Goal: Check status: Check status

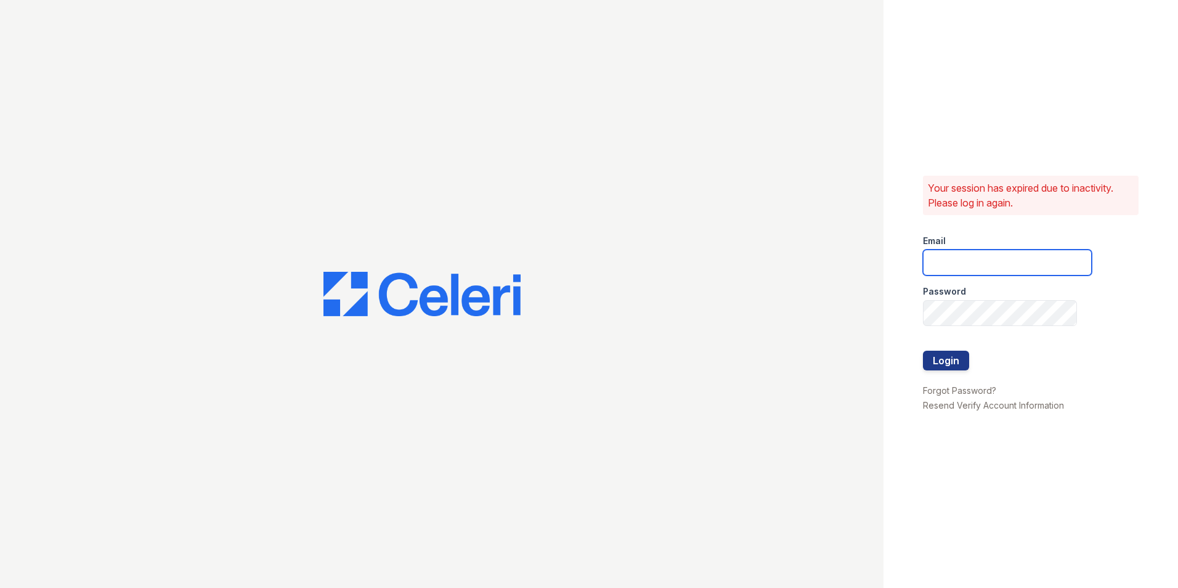
click at [973, 270] on input "email" at bounding box center [1007, 263] width 169 height 26
click at [943, 328] on div at bounding box center [1007, 338] width 169 height 25
drag, startPoint x: 959, startPoint y: 256, endPoint x: 959, endPoint y: 267, distance: 11.1
click at [959, 256] on input "email" at bounding box center [1007, 263] width 169 height 26
type input "mimi@jaygroupny.com"
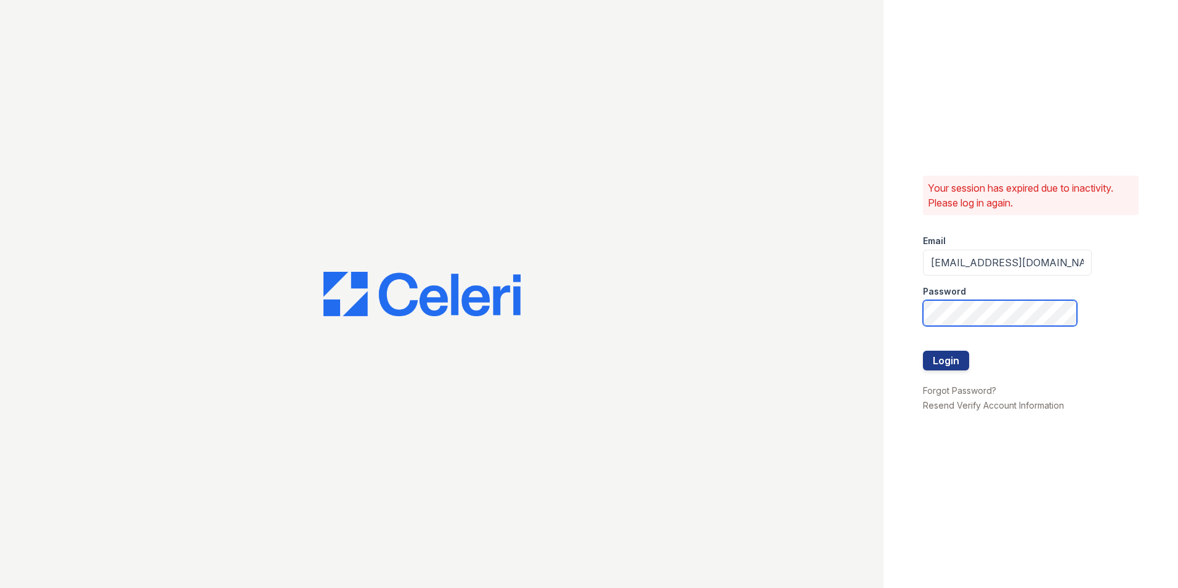
click at [923, 351] on button "Login" at bounding box center [946, 361] width 46 height 20
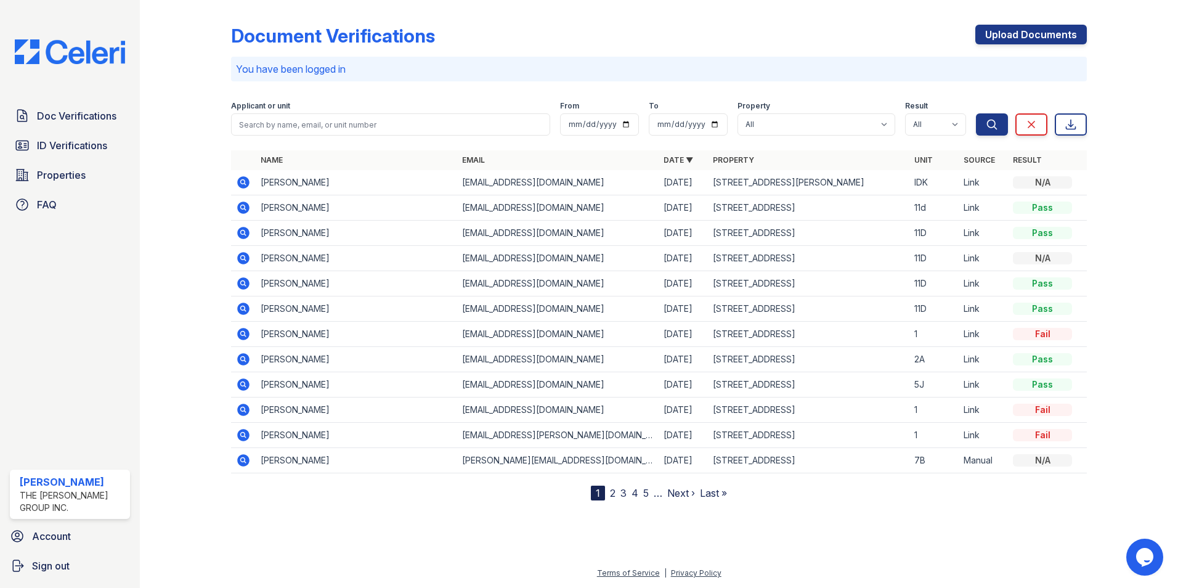
click at [241, 182] on icon at bounding box center [242, 181] width 3 height 3
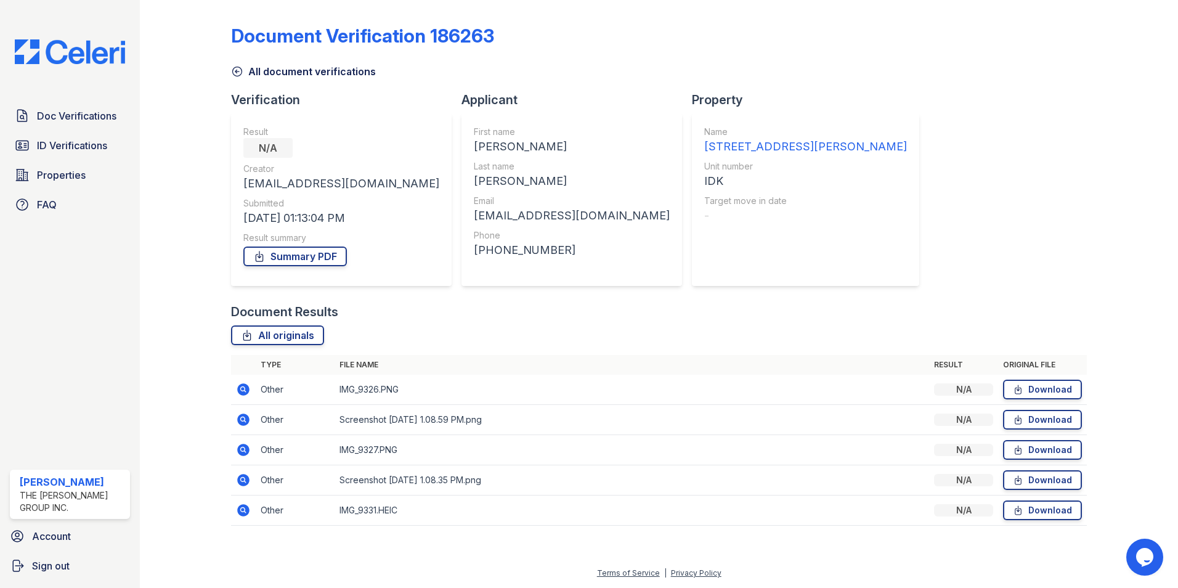
click at [241, 417] on icon at bounding box center [243, 419] width 12 height 12
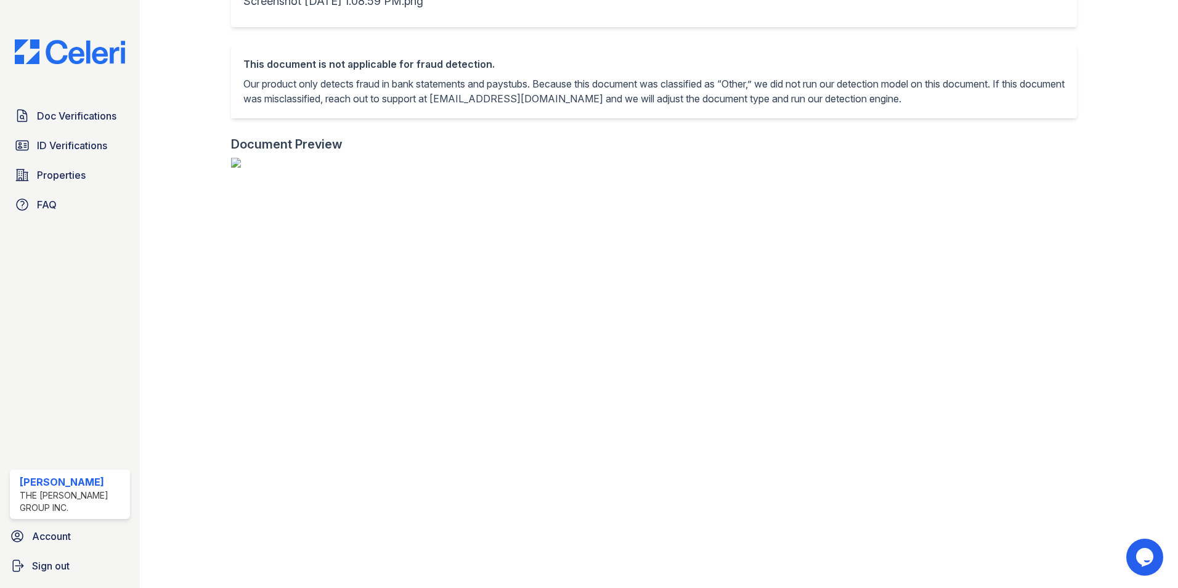
scroll to position [243, 0]
click at [314, 168] on img at bounding box center [659, 163] width 856 height 10
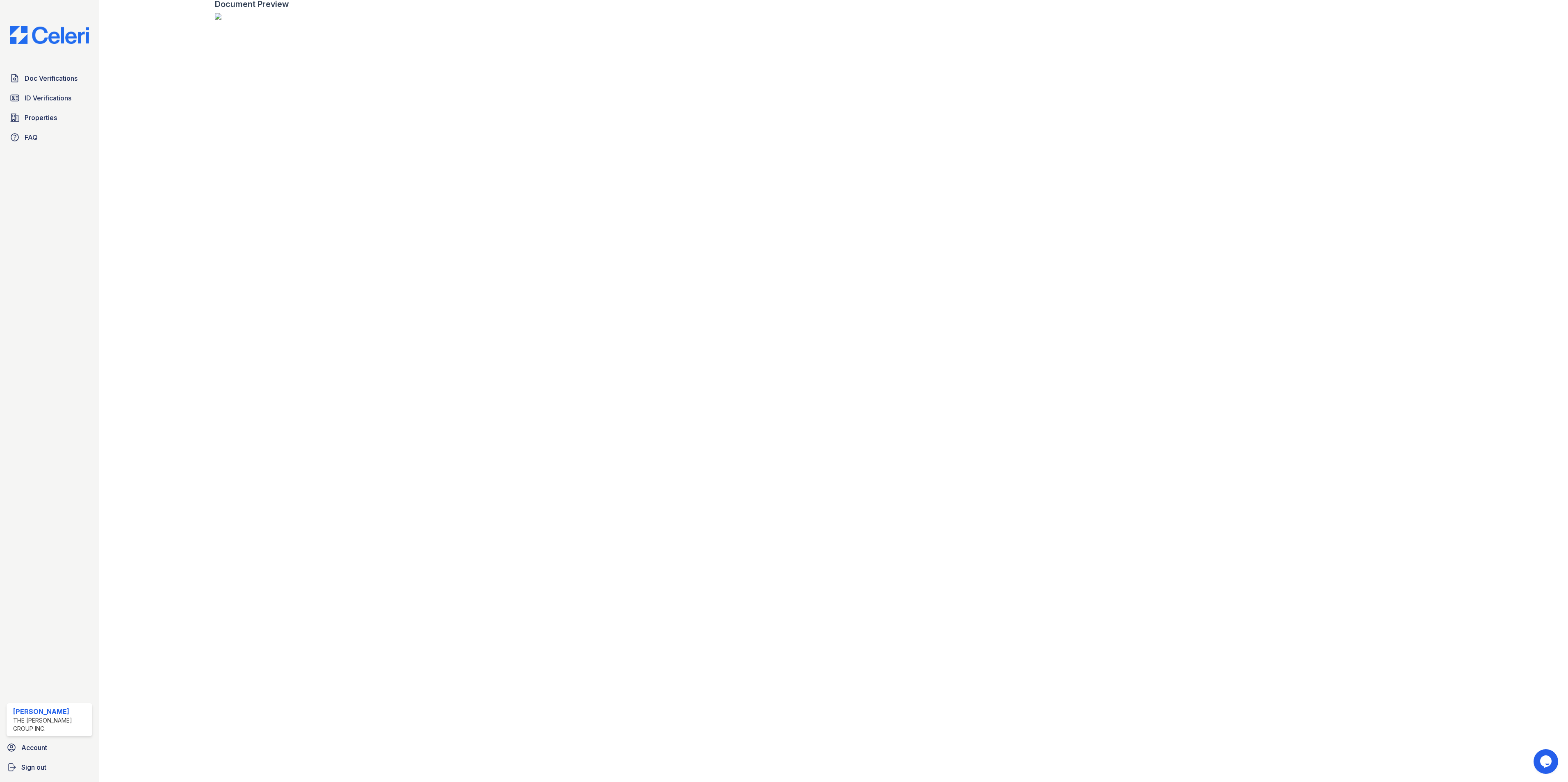
scroll to position [0, 0]
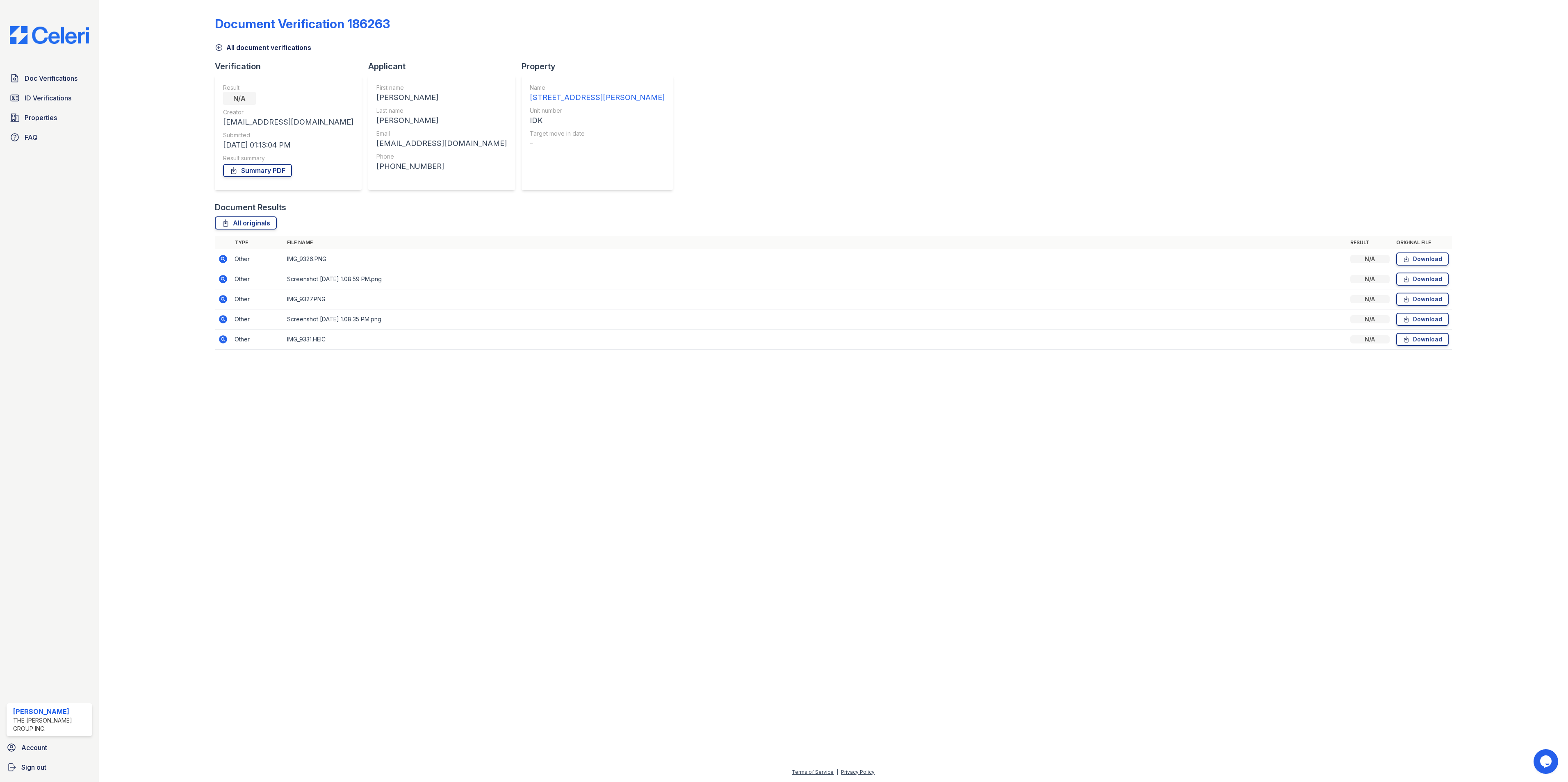
click at [222, 279] on icon at bounding box center [222, 278] width 2 height 2
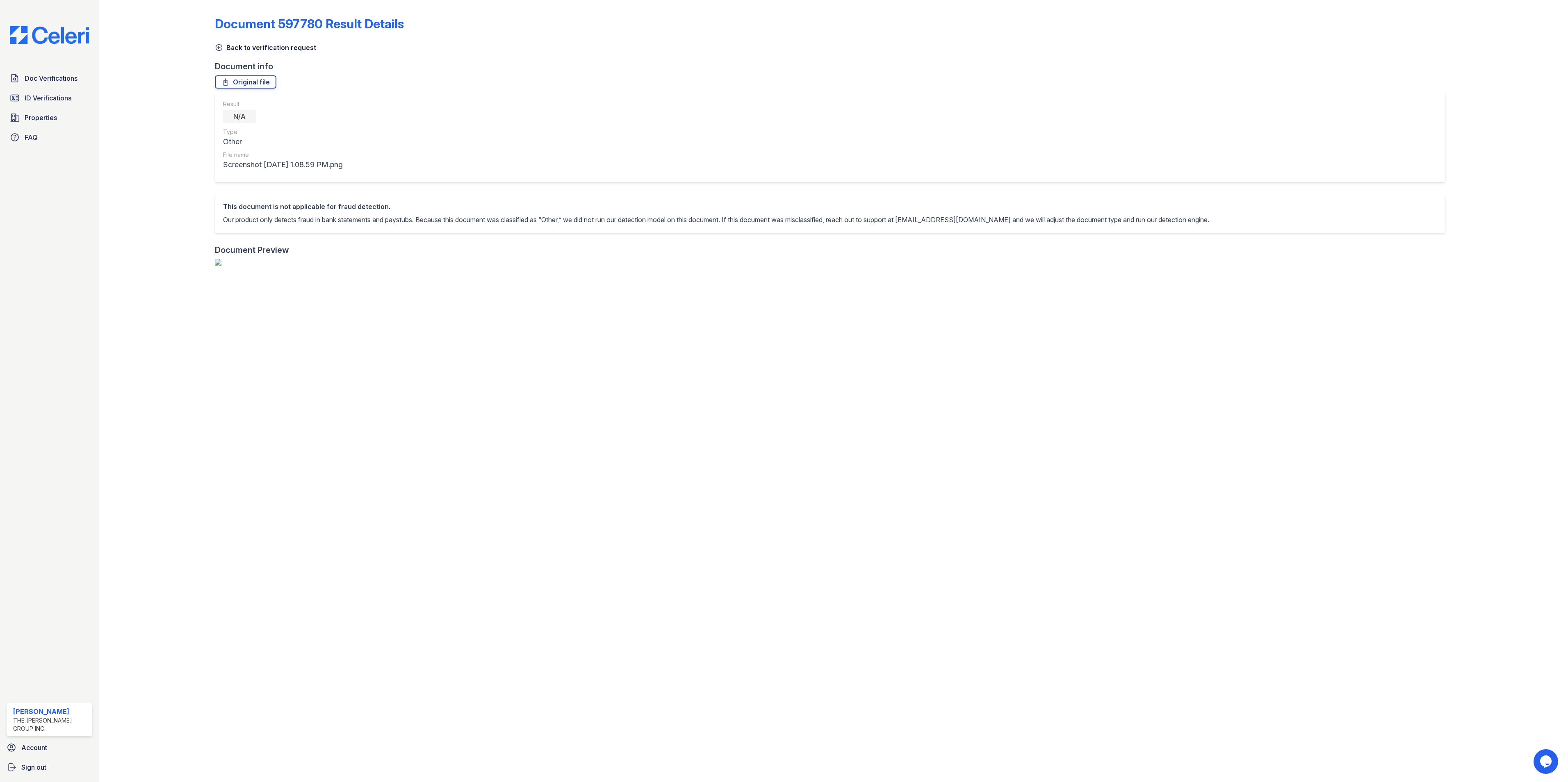
scroll to position [146, 0]
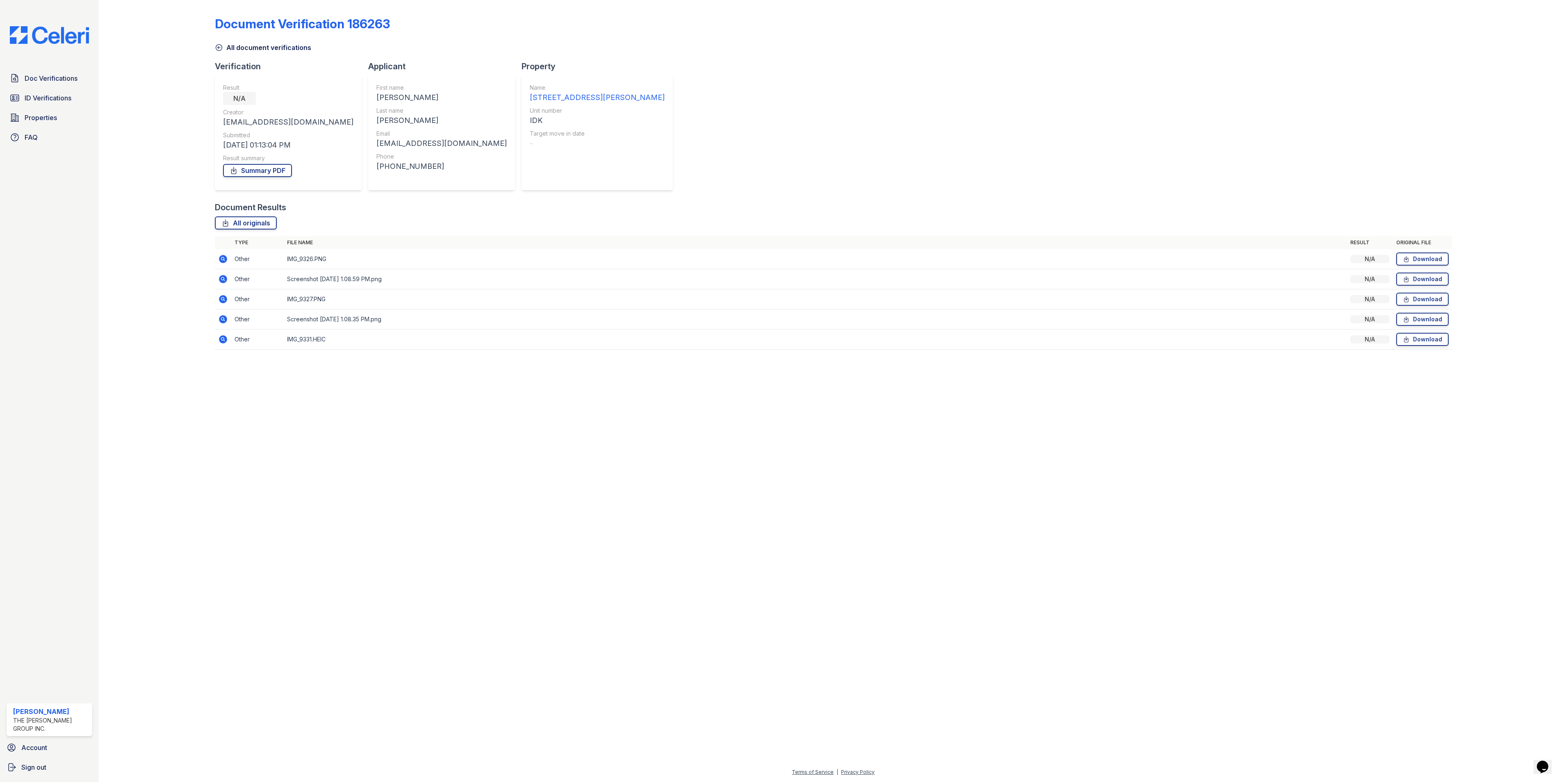
click at [220, 332] on td at bounding box center [223, 339] width 17 height 20
click at [222, 338] on icon at bounding box center [223, 339] width 8 height 8
click at [311, 261] on td "IMG_9326.PNG" at bounding box center [815, 260] width 1063 height 20
click at [224, 260] on icon at bounding box center [223, 259] width 10 height 10
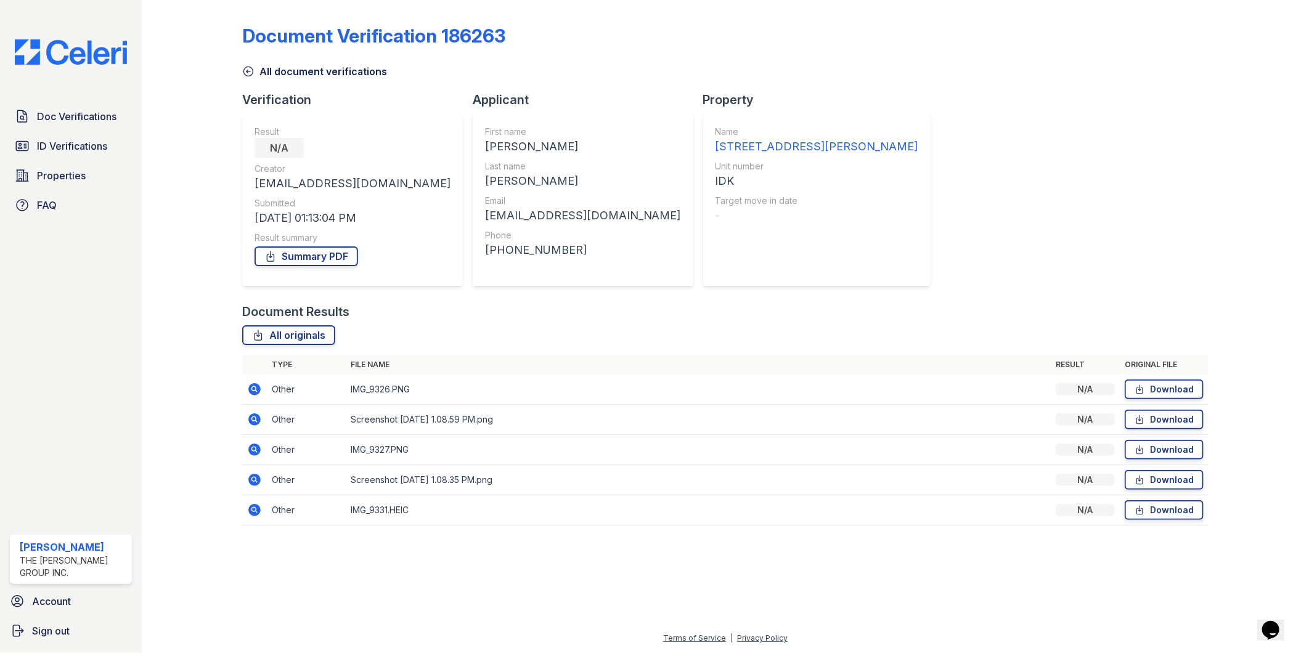
click at [259, 456] on icon at bounding box center [254, 449] width 15 height 15
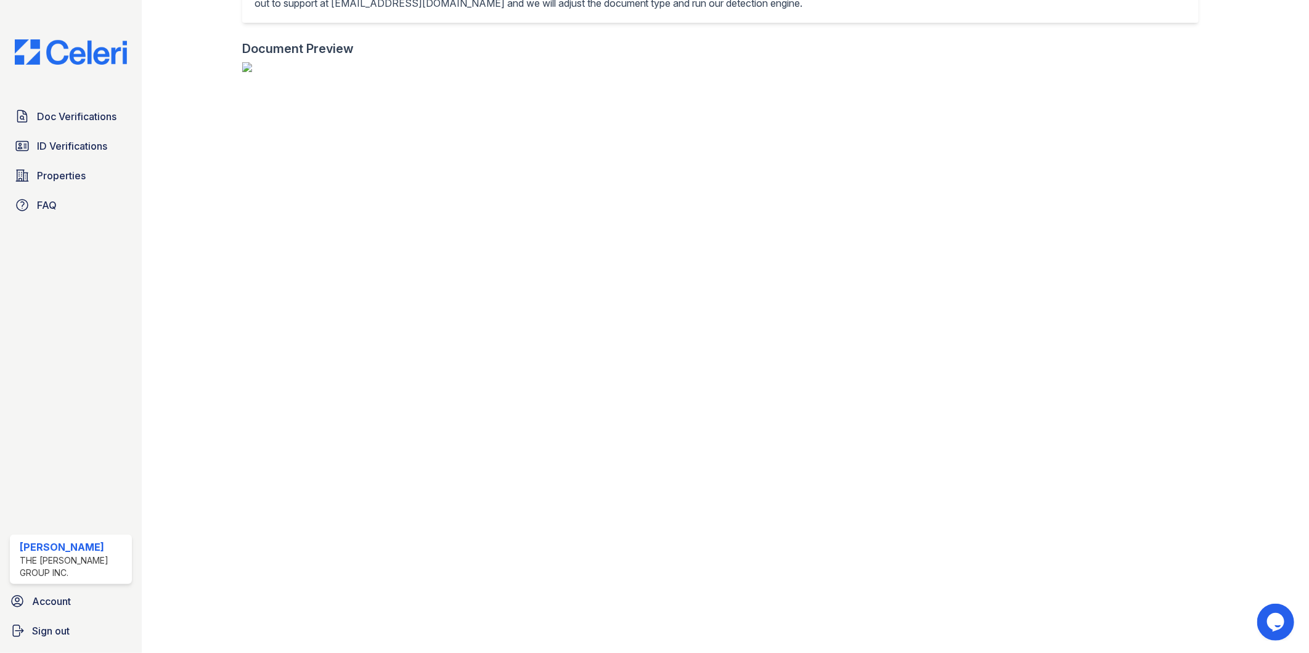
scroll to position [1113, 0]
